Goal: Task Accomplishment & Management: Manage account settings

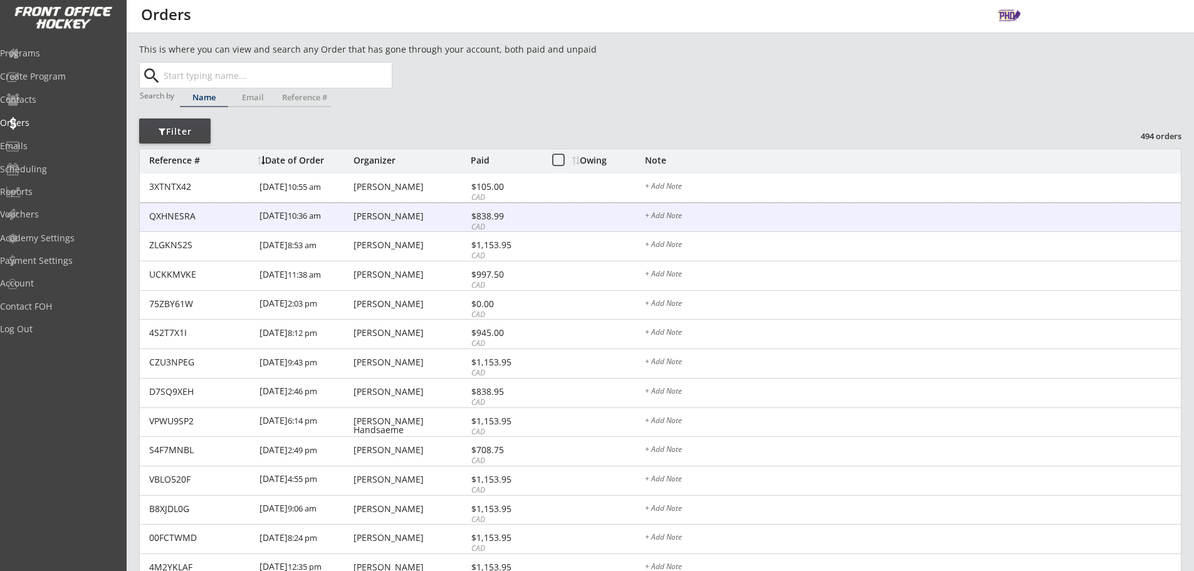
click at [522, 214] on div "$838.99" at bounding box center [505, 216] width 67 height 9
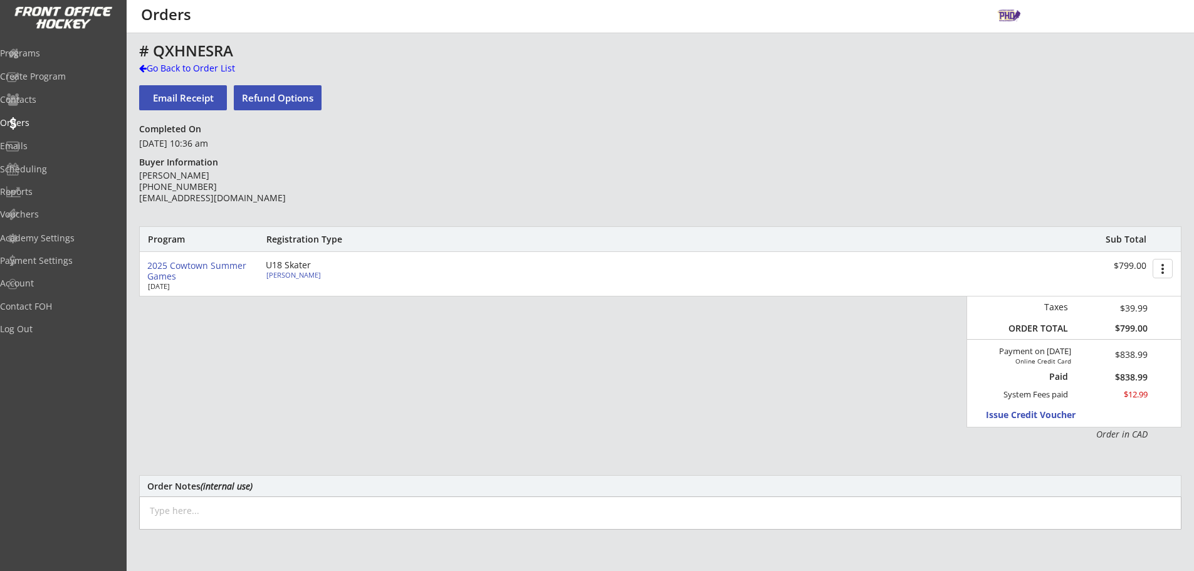
click at [280, 275] on div "[PERSON_NAME]" at bounding box center [336, 274] width 140 height 7
type input "[PERSON_NAME]"
type input "Deplaedt"
type input "[STREET_ADDRESS]"
select select ""Defense""
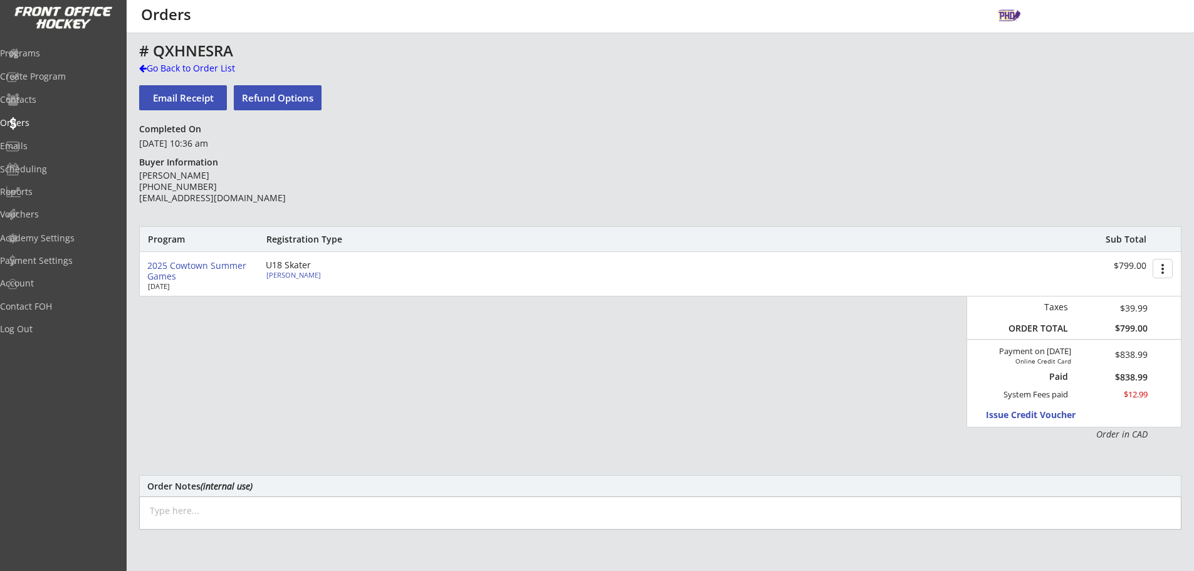
select select ""U15AAA""
select select ""Adult L""
type input "NA"
type input "[PERSON_NAME]"
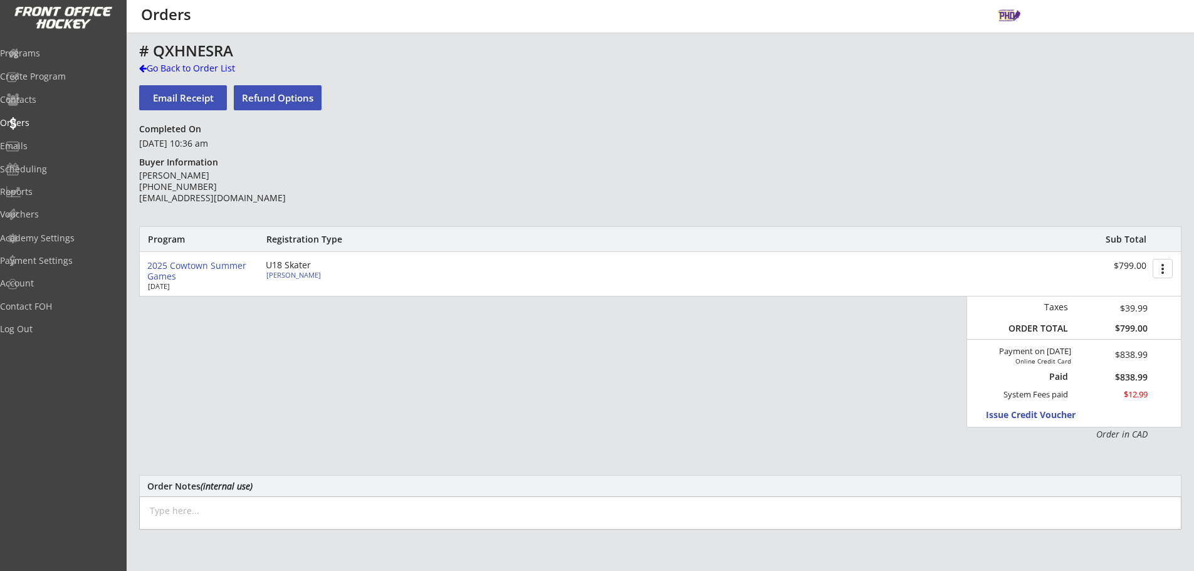
type input "Adult M"
select select ""Adult M""
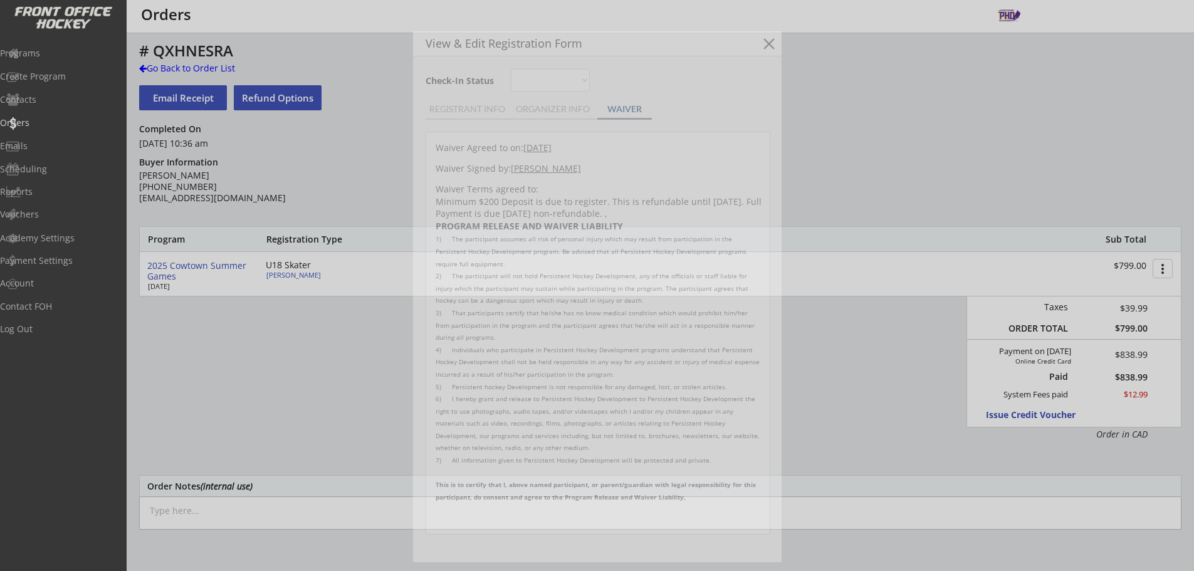
type input "Okotoks AAA"
type input "NA"
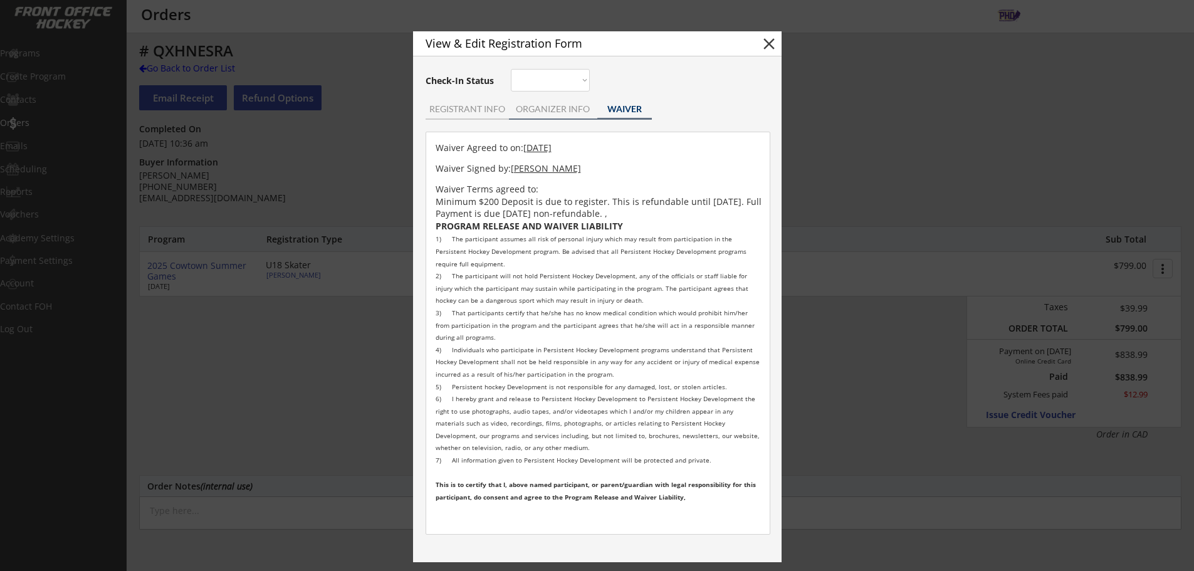
click at [545, 105] on div "ORGANIZER INFO" at bounding box center [553, 109] width 88 height 9
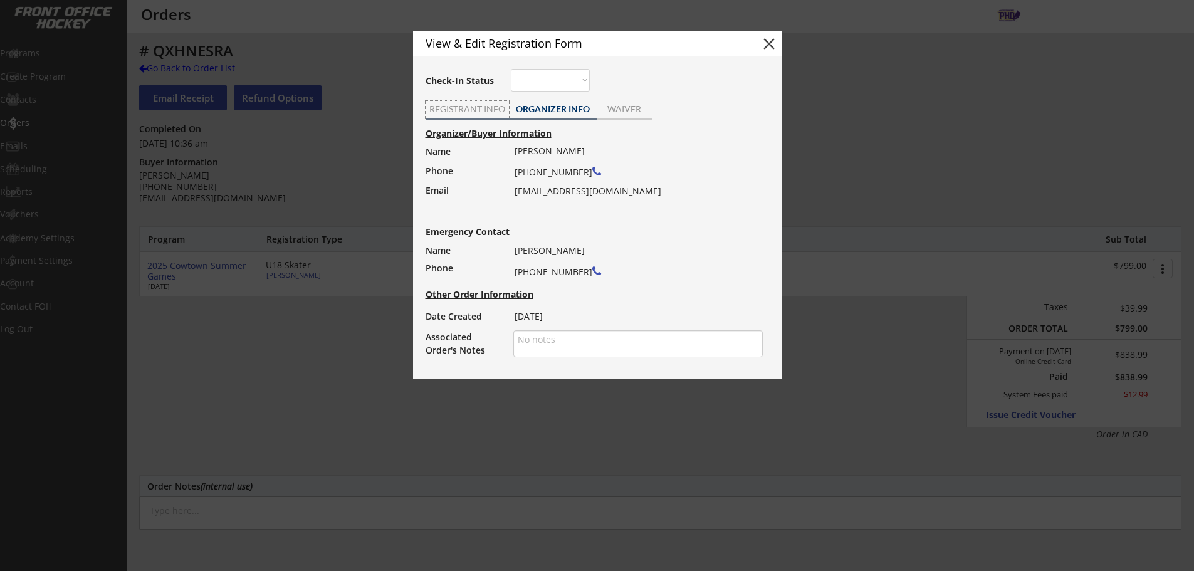
click at [481, 105] on div "REGISTRANT INFO" at bounding box center [467, 109] width 83 height 9
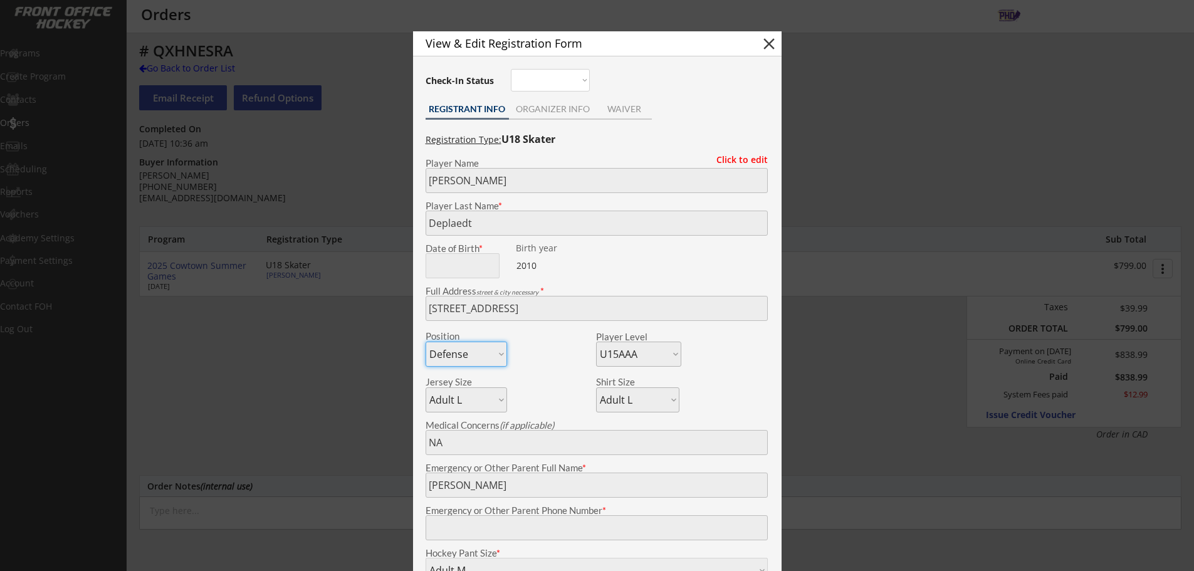
click at [777, 40] on button "close" at bounding box center [769, 43] width 19 height 19
select select ""PLACEHOLDER_1427118222253""
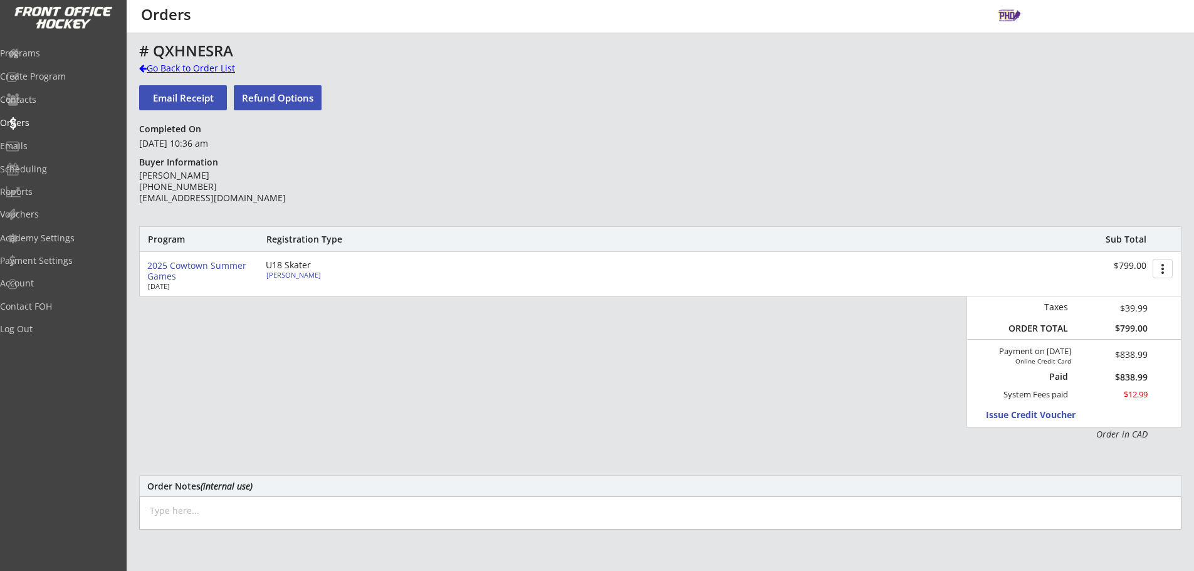
click at [170, 67] on div "Go Back to Order List" at bounding box center [203, 68] width 129 height 13
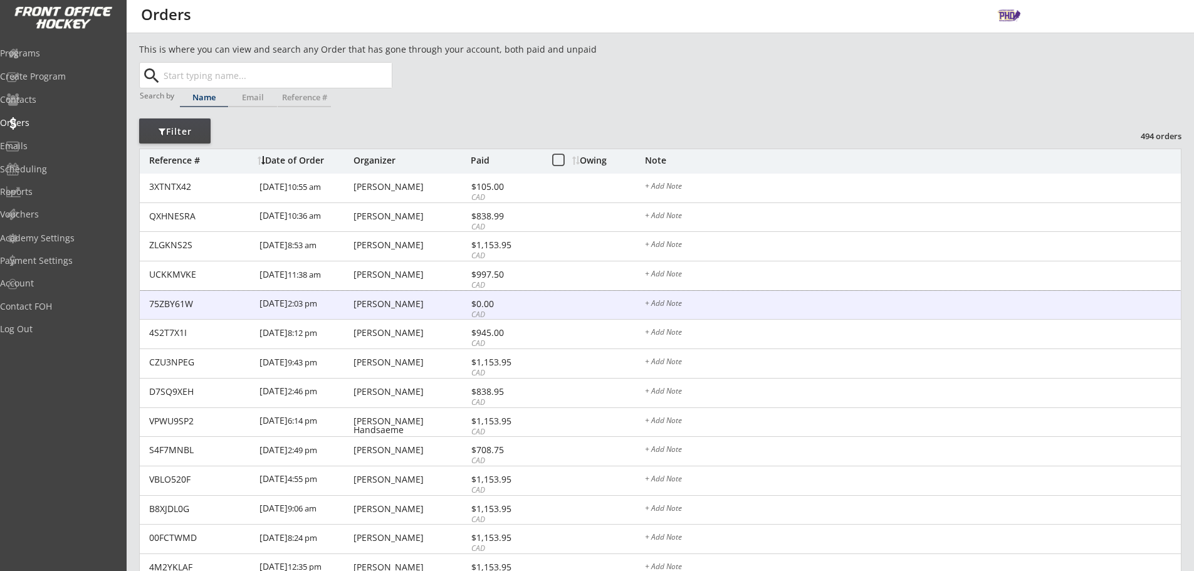
click at [319, 310] on div "[DATE] 2:03 pm" at bounding box center [305, 305] width 91 height 28
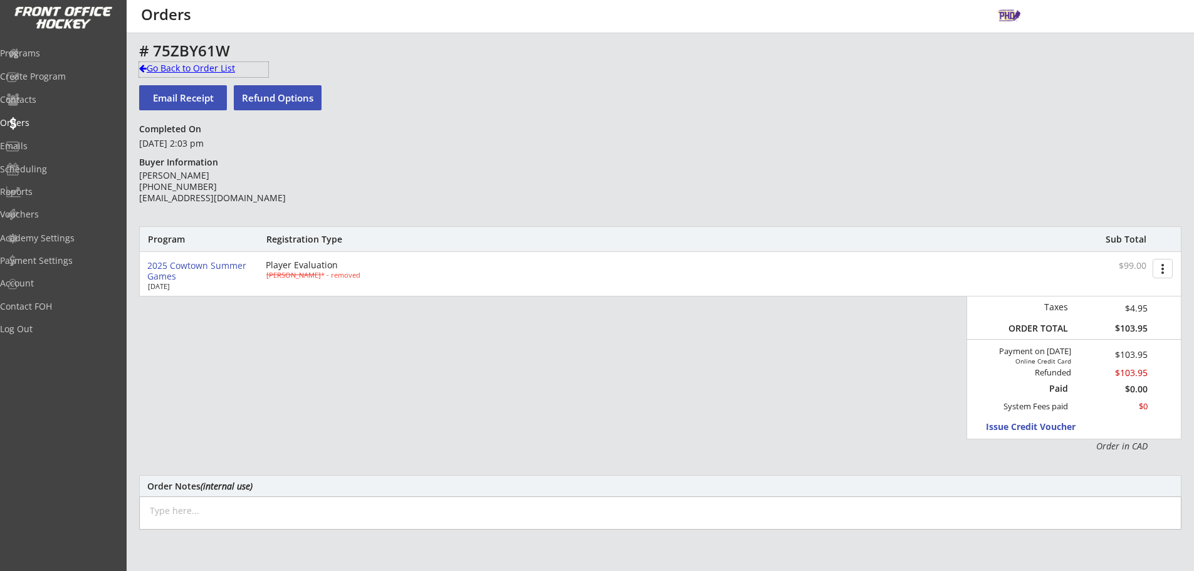
click at [192, 68] on div "Go Back to Order List" at bounding box center [203, 68] width 129 height 13
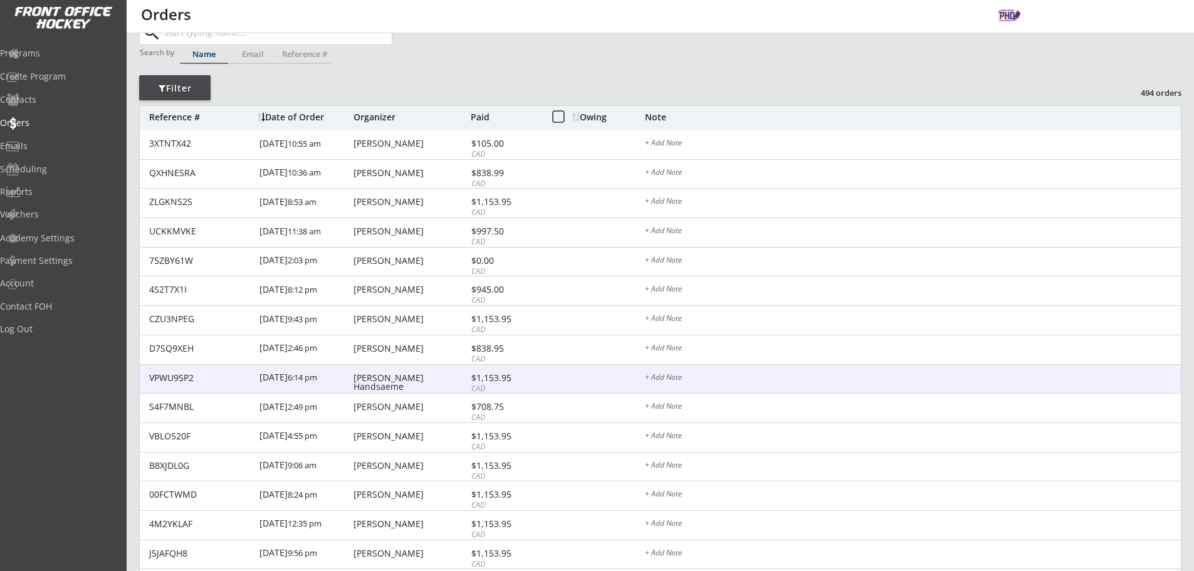
scroll to position [63, 0]
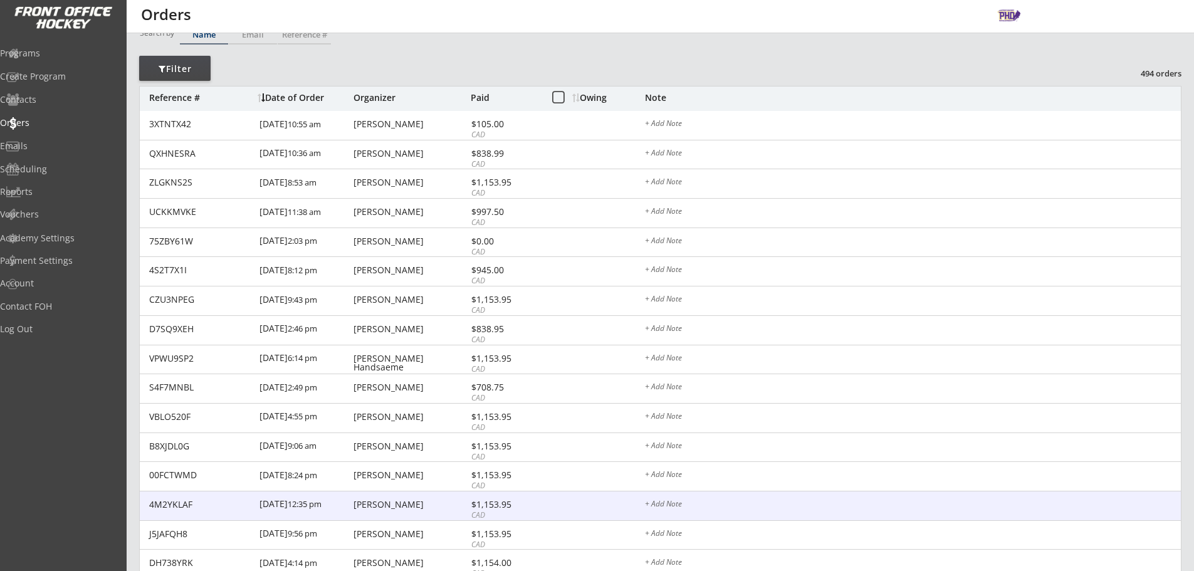
click at [537, 505] on div "$1,153.95" at bounding box center [505, 504] width 67 height 9
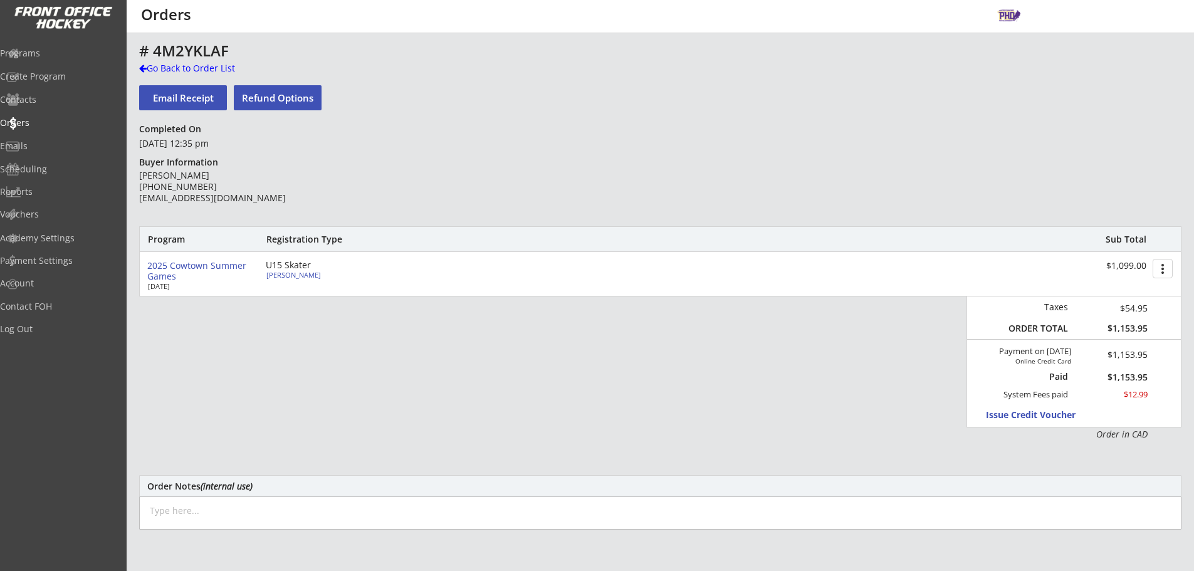
click at [203, 61] on div "# 4M2YKLAF" at bounding box center [439, 52] width 601 height 19
click at [203, 65] on div "Go Back to Order List" at bounding box center [203, 68] width 129 height 13
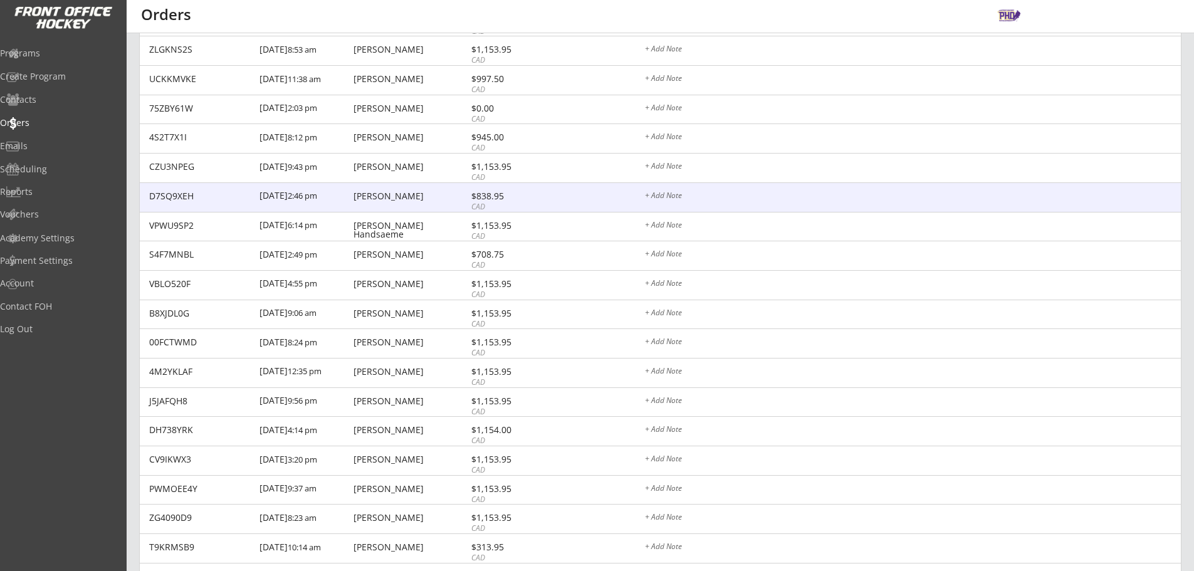
scroll to position [251, 0]
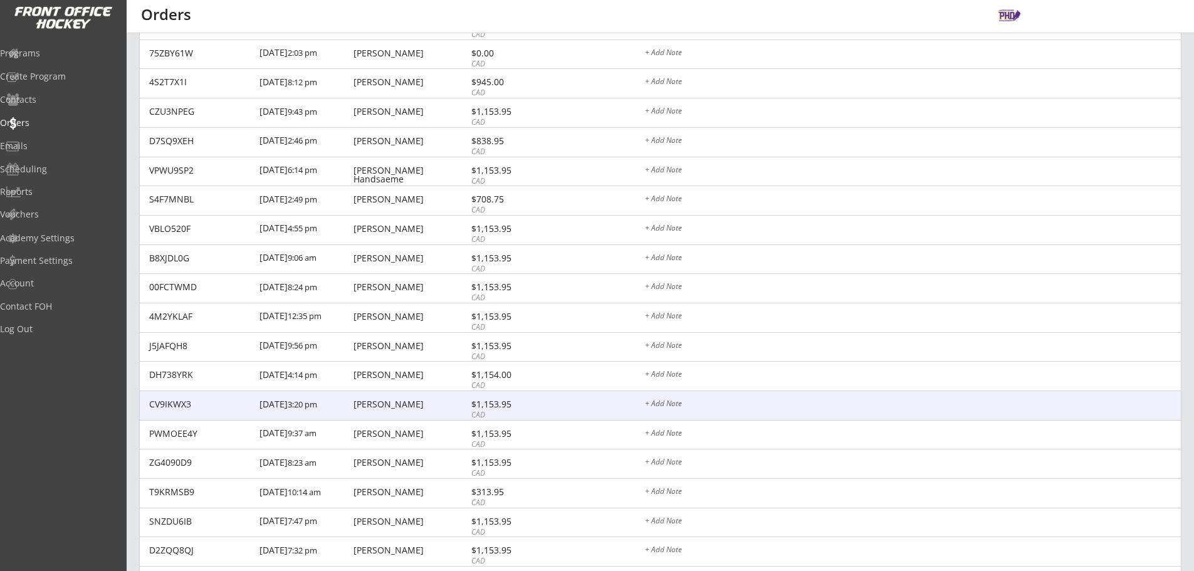
click at [449, 408] on div "[PERSON_NAME]" at bounding box center [411, 404] width 114 height 9
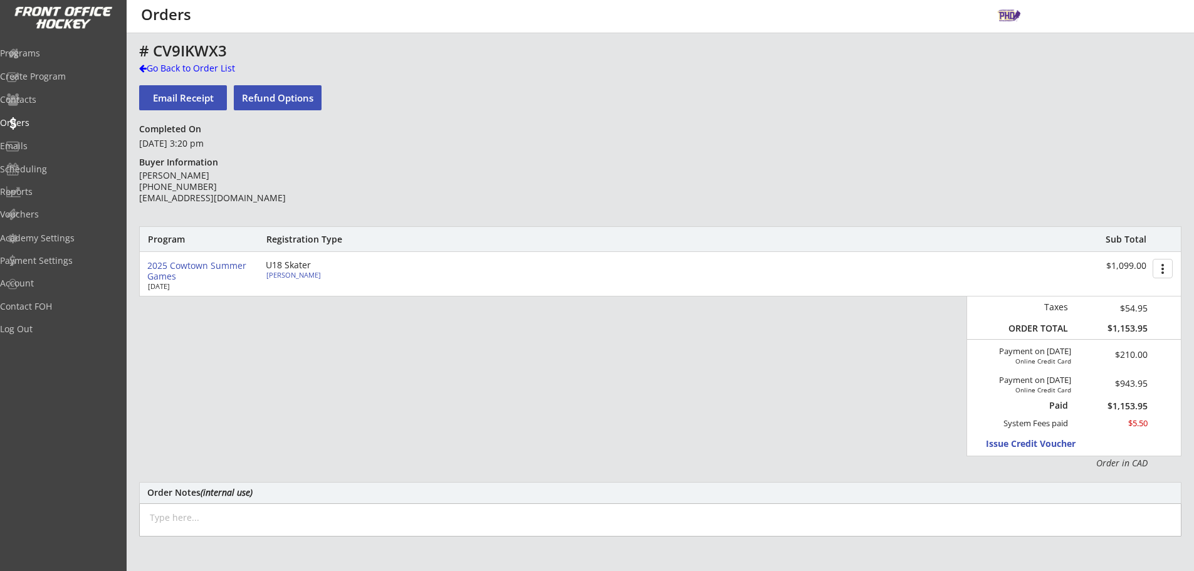
click at [301, 276] on div "[PERSON_NAME]" at bounding box center [336, 274] width 140 height 7
type input "[PERSON_NAME]"
type input "[STREET_ADDRESS]"
select select ""Forward""
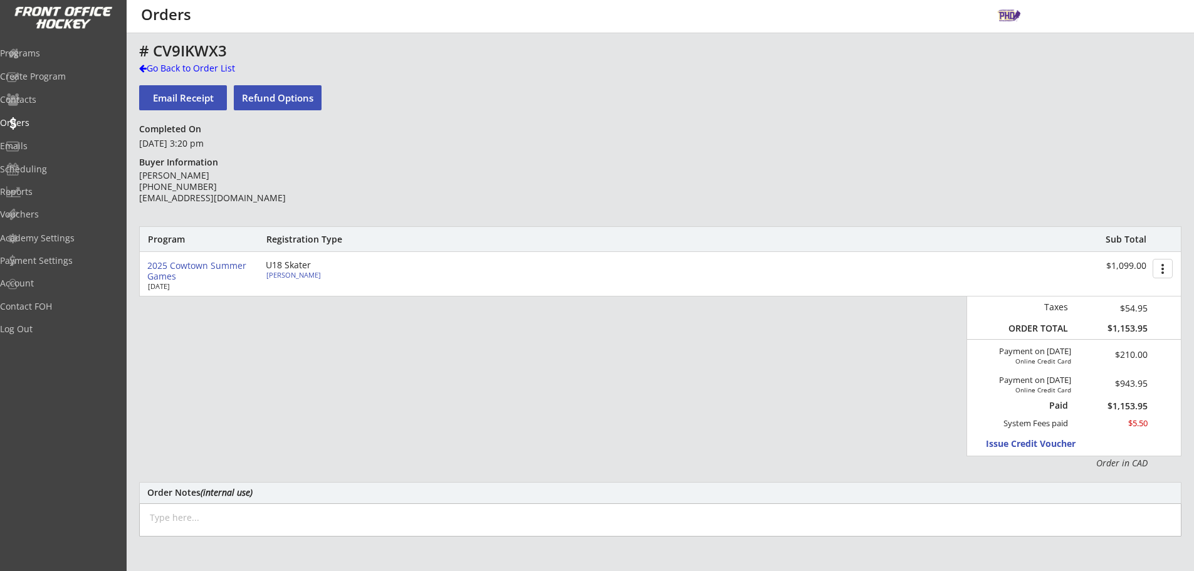
select select ""U17 CSSHL""
select select ""Adult M""
type input "[PERSON_NAME]"
type input "Adult S"
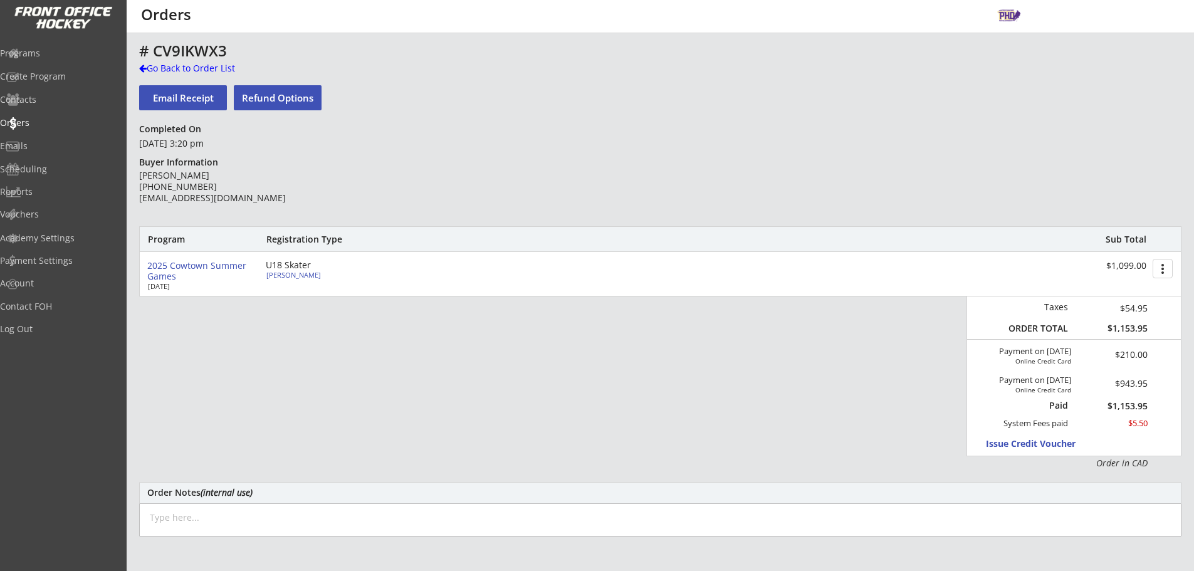
select select ""Adult S""
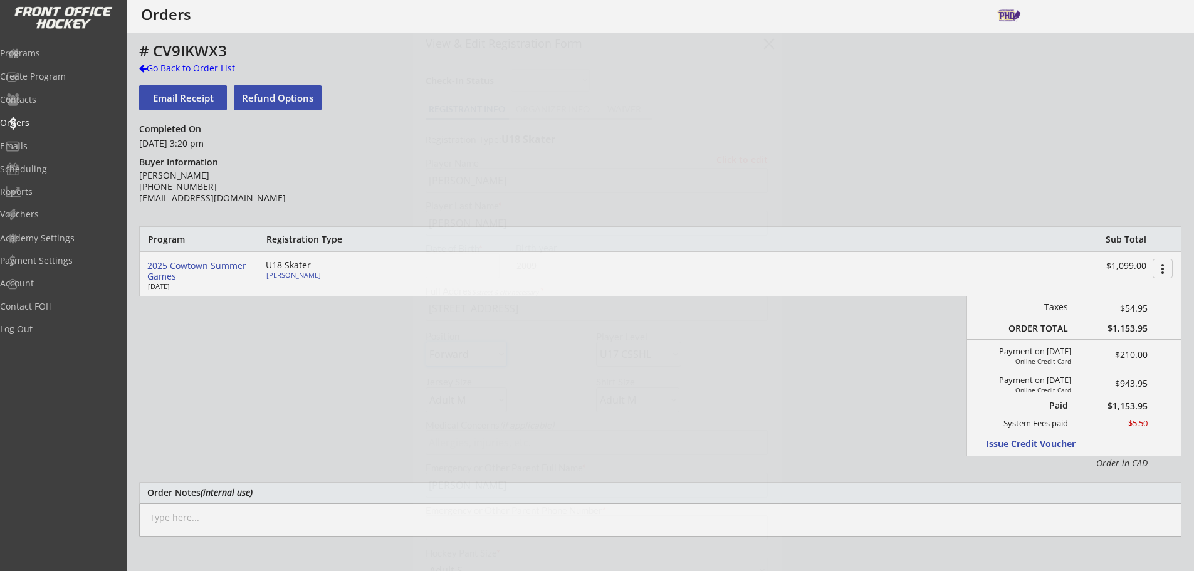
type input "Edge"
type input "If possible with [PERSON_NAME] [PERSON_NAME]"
type input "22"
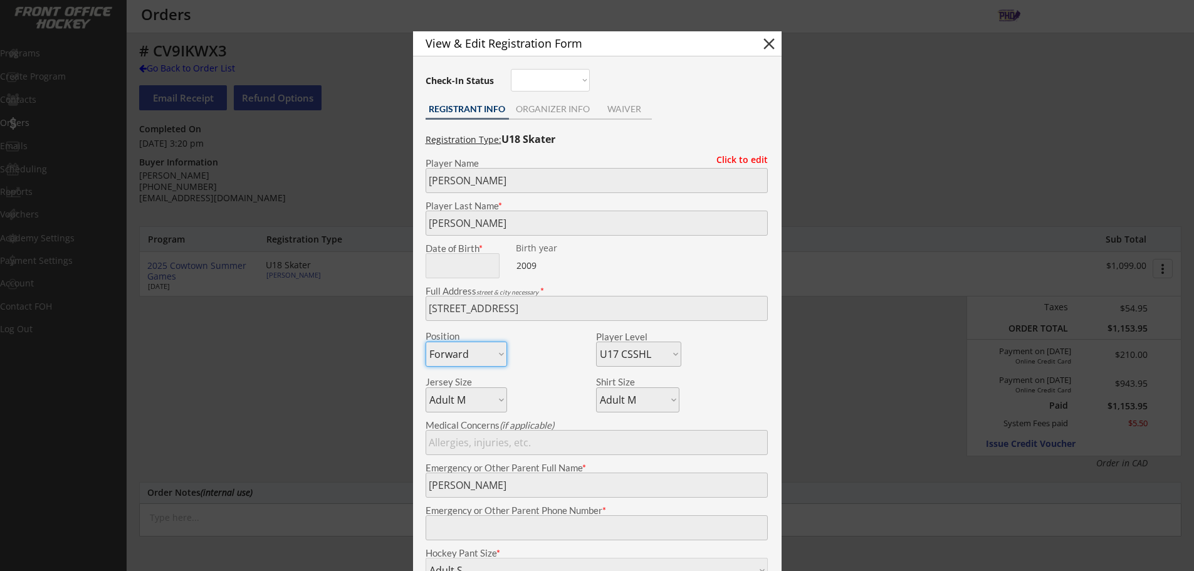
click at [333, 337] on div at bounding box center [597, 285] width 1194 height 571
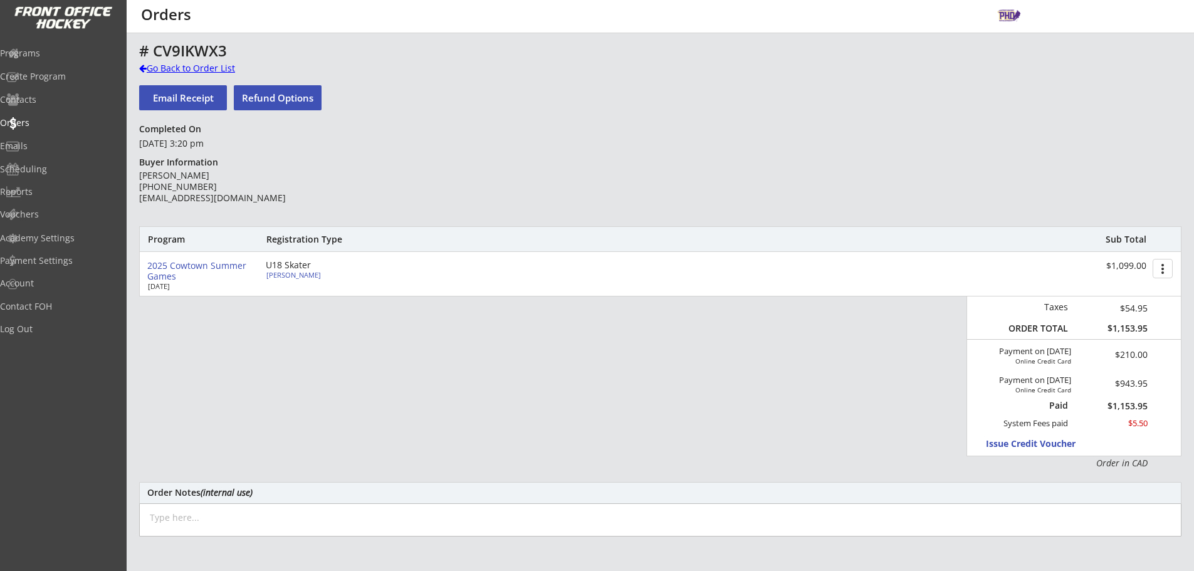
click at [213, 75] on div "Go Back to Order List" at bounding box center [203, 69] width 129 height 15
